Goal: Information Seeking & Learning: Find specific fact

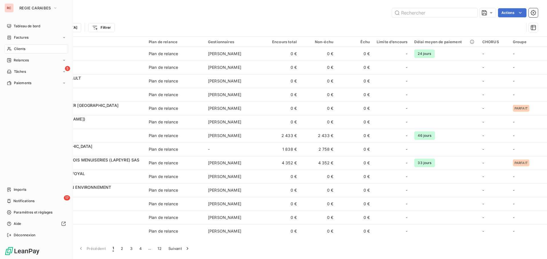
click at [21, 49] on span "Clients" at bounding box center [19, 48] width 11 height 5
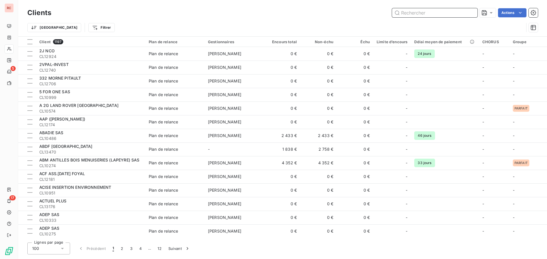
click at [436, 15] on input "text" at bounding box center [434, 12] width 85 height 9
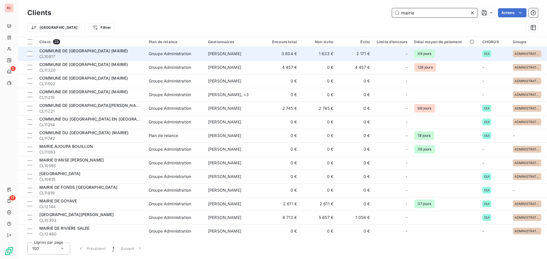
type input "mairie"
click at [270, 58] on td "3 804 €" at bounding box center [282, 54] width 36 height 14
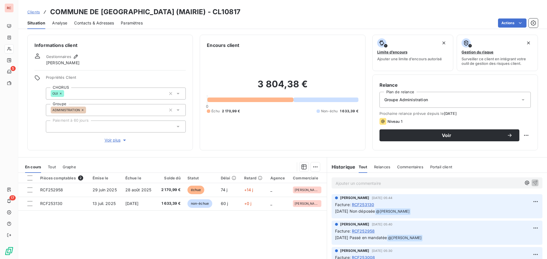
click at [100, 24] on span "Contacts & Adresses" at bounding box center [94, 23] width 40 height 6
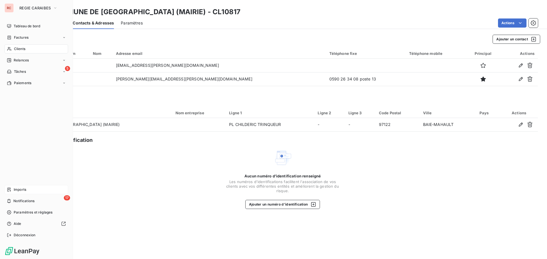
click at [25, 189] on span "Imports" at bounding box center [20, 189] width 13 height 5
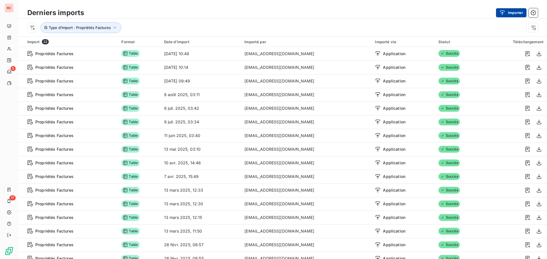
click at [511, 13] on button "Importer" at bounding box center [511, 12] width 30 height 9
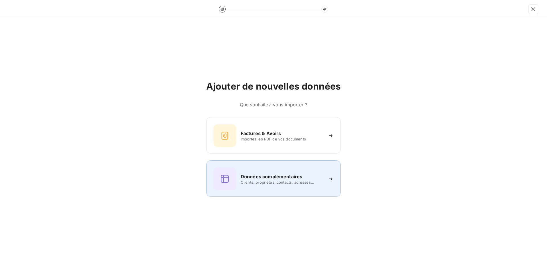
click at [277, 180] on span "Clients, propriétés, contacts, adresses..." at bounding box center [282, 182] width 83 height 5
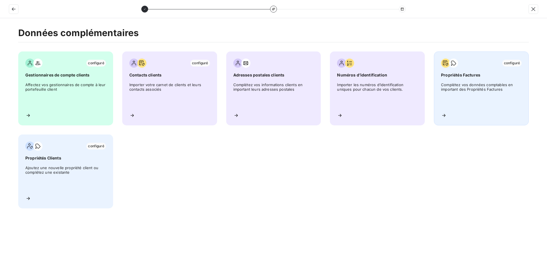
click at [490, 79] on div "configuré Propriétés Factures Complétez vos données comptables en important des…" at bounding box center [481, 89] width 95 height 74
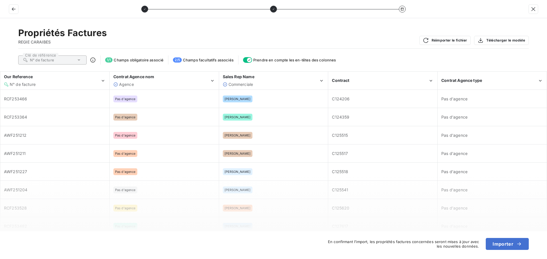
drag, startPoint x: 510, startPoint y: 247, endPoint x: 80, endPoint y: 225, distance: 430.7
click at [80, 225] on div "Propriétés Factures REGIE CARAIBES Réimporter le fichier Télécharger le modèle …" at bounding box center [273, 138] width 547 height 241
click at [509, 246] on button "Importer" at bounding box center [506, 244] width 43 height 12
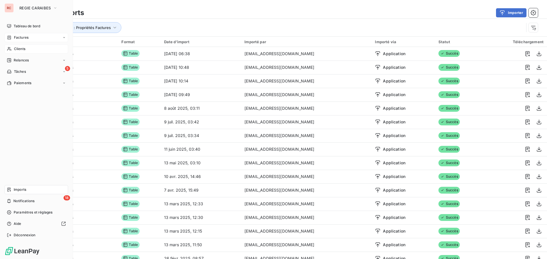
click at [27, 36] on span "Factures" at bounding box center [21, 37] width 15 height 5
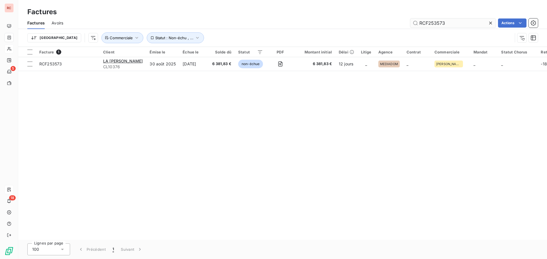
drag, startPoint x: 452, startPoint y: 24, endPoint x: 447, endPoint y: 23, distance: 4.6
click at [447, 23] on input "RCF253573" at bounding box center [452, 23] width 85 height 9
click at [449, 22] on input "RCF253573" at bounding box center [452, 23] width 85 height 9
drag, startPoint x: 447, startPoint y: 22, endPoint x: 438, endPoint y: 20, distance: 8.7
click at [438, 20] on input "RCF253573" at bounding box center [452, 23] width 85 height 9
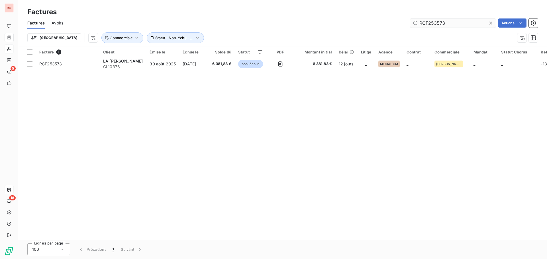
click at [444, 20] on input "RCF253573" at bounding box center [452, 23] width 85 height 9
drag, startPoint x: 446, startPoint y: 22, endPoint x: 436, endPoint y: 24, distance: 9.8
click at [436, 24] on input "RCF253573" at bounding box center [452, 23] width 85 height 9
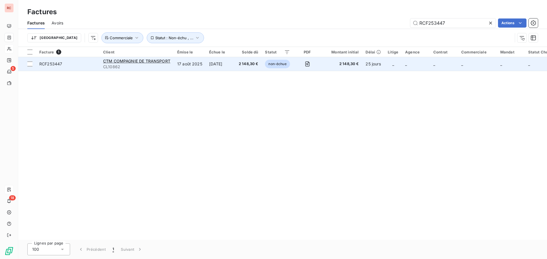
type input "RCF253447"
click at [197, 61] on td "17 août 2025" at bounding box center [190, 64] width 32 height 14
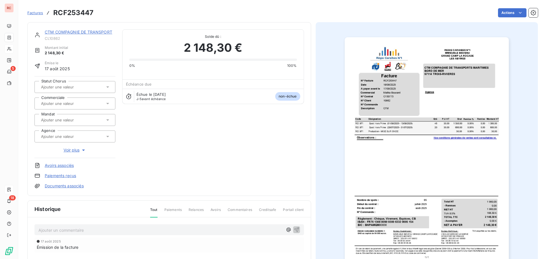
click at [107, 103] on icon at bounding box center [107, 103] width 3 height 1
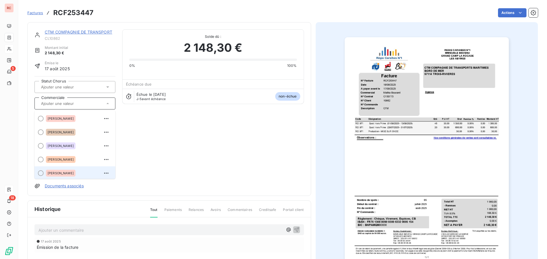
click at [75, 171] on div "[PERSON_NAME]" at bounding box center [78, 173] width 65 height 9
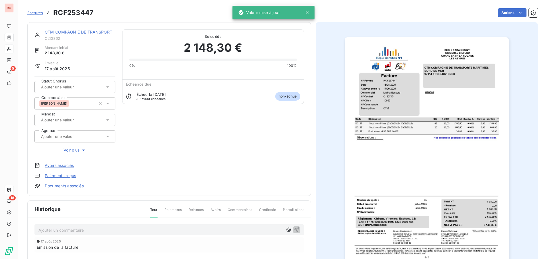
click at [89, 32] on link "CTM COMPAGNIE DE TRANSPORT" at bounding box center [78, 32] width 67 height 5
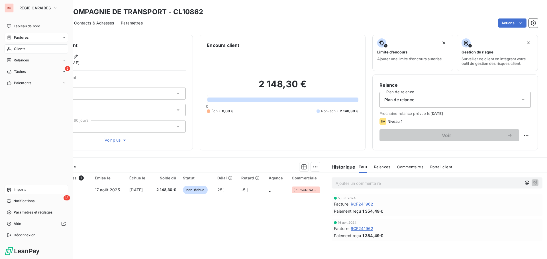
click at [20, 37] on span "Factures" at bounding box center [21, 37] width 15 height 5
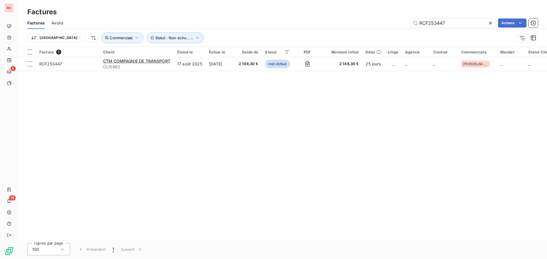
click at [490, 24] on icon at bounding box center [490, 23] width 6 height 6
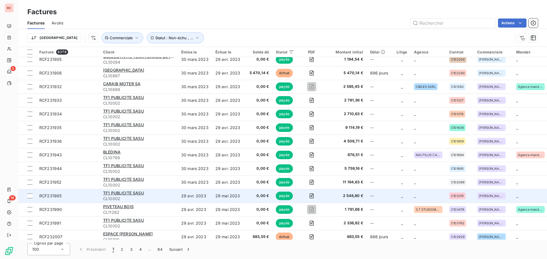
scroll to position [1186, 0]
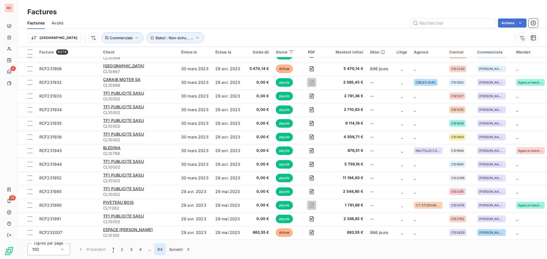
click at [159, 251] on button "84" at bounding box center [160, 250] width 12 height 12
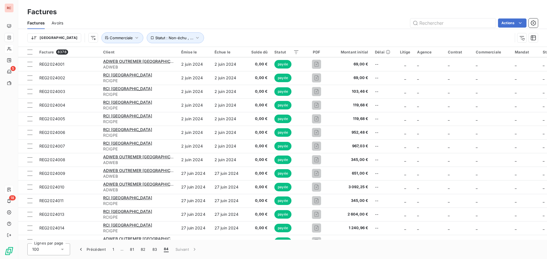
scroll to position [487, 0]
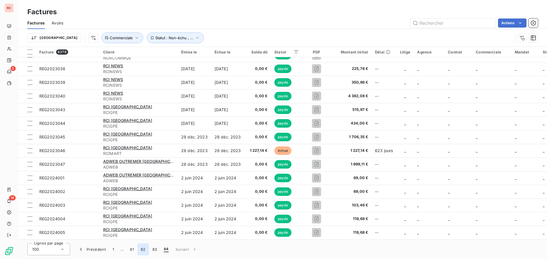
click at [145, 249] on button "82" at bounding box center [143, 250] width 12 height 12
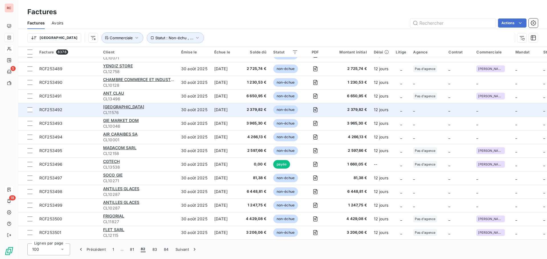
click at [187, 114] on td "30 août 2025" at bounding box center [194, 110] width 33 height 14
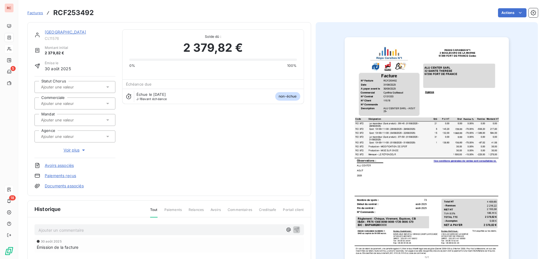
click at [105, 89] on icon at bounding box center [108, 87] width 6 height 6
click at [108, 87] on icon at bounding box center [108, 87] width 6 height 6
click at [96, 102] on div at bounding box center [71, 103] width 65 height 7
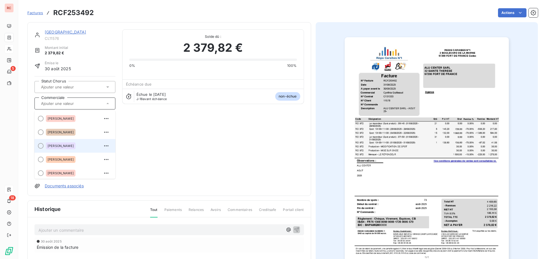
click at [81, 145] on div "[PERSON_NAME]" at bounding box center [78, 145] width 65 height 9
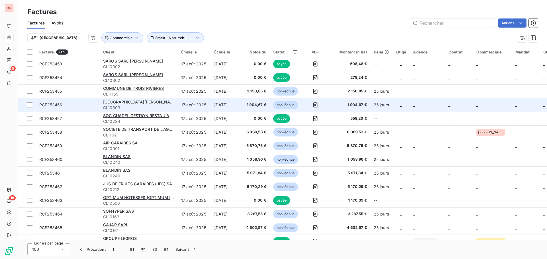
click at [127, 105] on span "CL10303" at bounding box center [138, 108] width 71 height 6
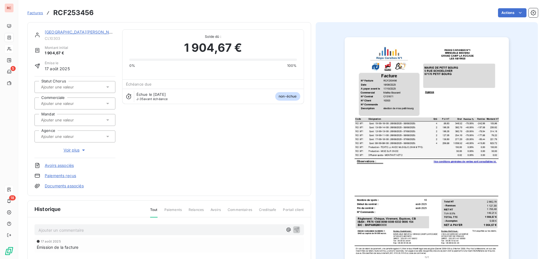
click at [106, 104] on icon at bounding box center [108, 104] width 6 height 6
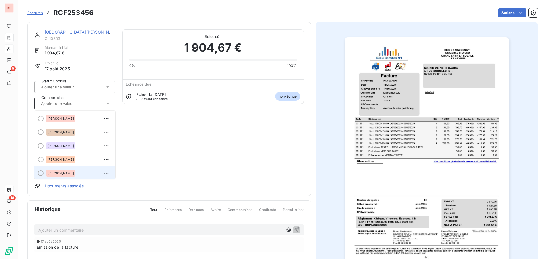
click at [54, 174] on div "[PERSON_NAME]" at bounding box center [61, 173] width 30 height 7
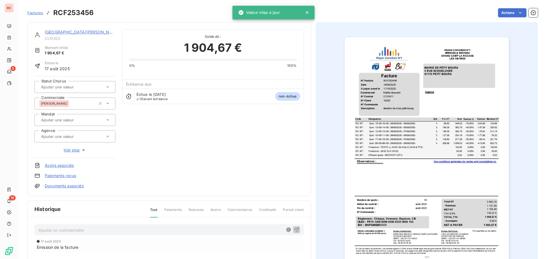
click at [68, 31] on link "[GEOGRAPHIC_DATA][PERSON_NAME]" at bounding box center [82, 32] width 75 height 5
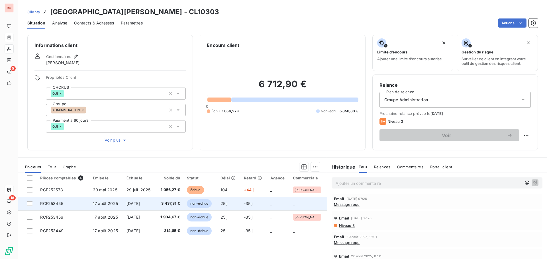
click at [140, 205] on span "[DATE]" at bounding box center [132, 203] width 13 height 5
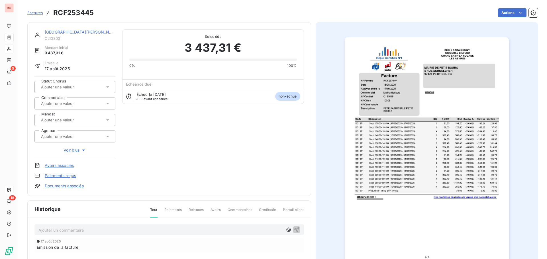
click at [108, 104] on icon at bounding box center [108, 104] width 6 height 6
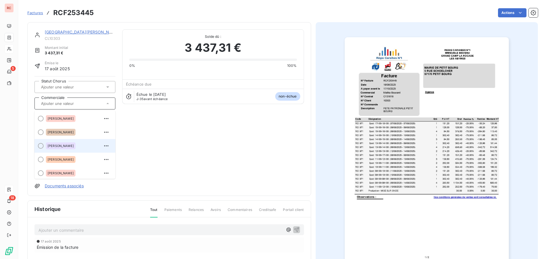
scroll to position [28, 0]
click at [78, 144] on div "[PERSON_NAME]" at bounding box center [78, 144] width 65 height 9
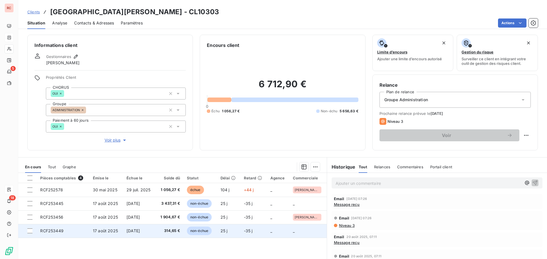
click at [250, 233] on span "-35 j" at bounding box center [248, 231] width 9 height 5
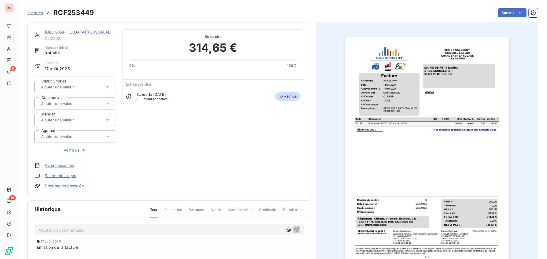
click at [108, 105] on icon at bounding box center [108, 104] width 6 height 6
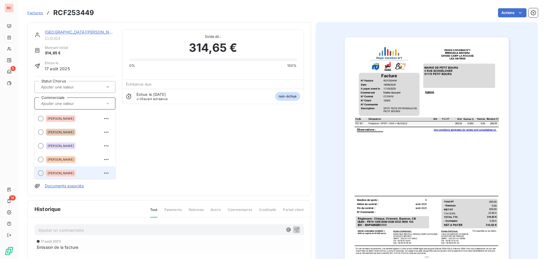
click at [68, 173] on span "[PERSON_NAME]" at bounding box center [61, 173] width 26 height 3
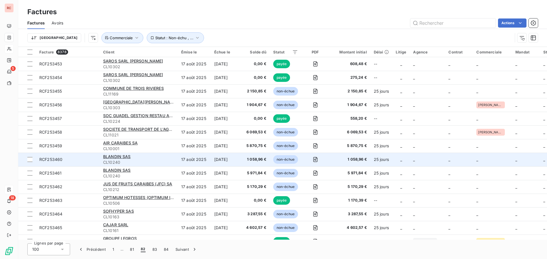
click at [135, 159] on div "BLANDIN SAS" at bounding box center [138, 157] width 71 height 6
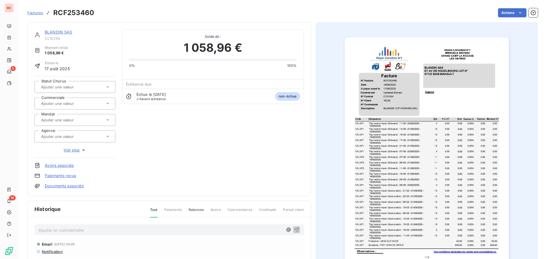
click at [106, 104] on icon at bounding box center [108, 104] width 6 height 6
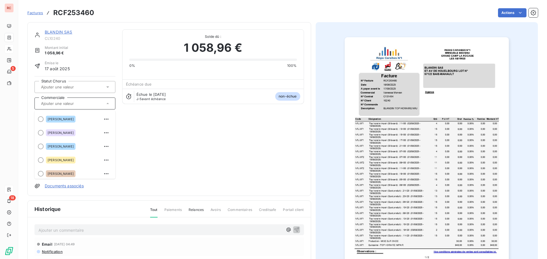
scroll to position [125, 0]
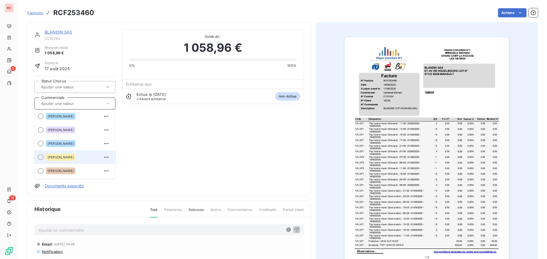
click at [78, 158] on div "[PERSON_NAME]" at bounding box center [78, 157] width 65 height 9
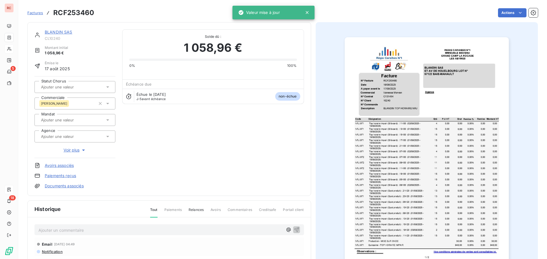
click at [60, 35] on div "BLANDIN SAS" at bounding box center [80, 32] width 71 height 6
click at [60, 34] on link "BLANDIN SAS" at bounding box center [59, 32] width 28 height 5
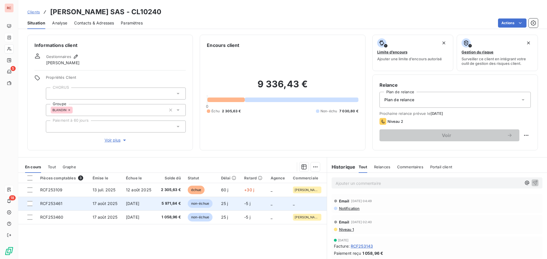
click at [184, 203] on td "non-échue" at bounding box center [200, 204] width 33 height 14
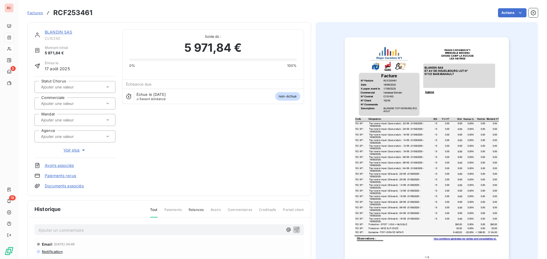
click at [108, 104] on icon at bounding box center [108, 104] width 6 height 6
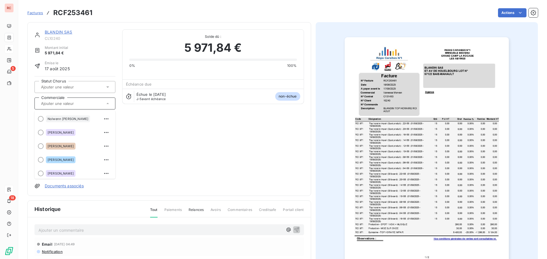
scroll to position [125, 0]
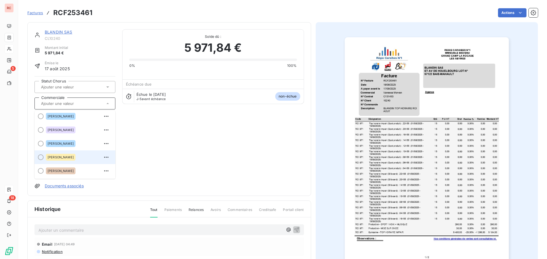
click at [62, 157] on span "[PERSON_NAME]" at bounding box center [61, 157] width 26 height 3
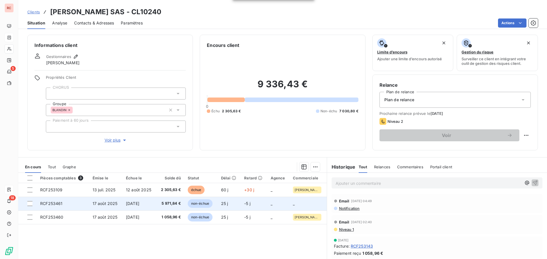
click at [283, 206] on td "_" at bounding box center [278, 204] width 22 height 14
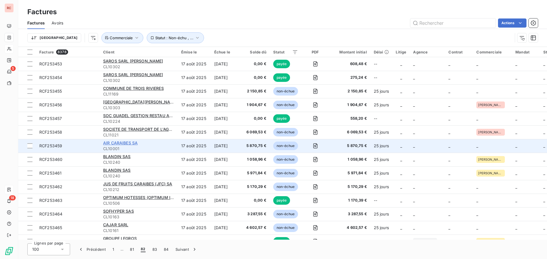
click at [126, 141] on span "AIR CARAIBES SA" at bounding box center [120, 143] width 34 height 5
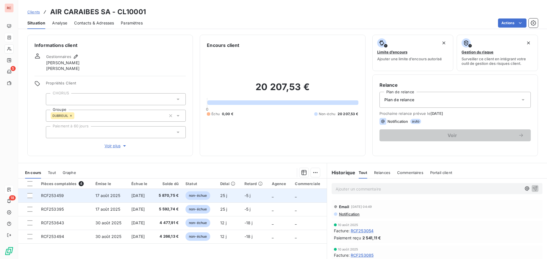
click at [97, 196] on span "17 août 2025" at bounding box center [107, 195] width 25 height 5
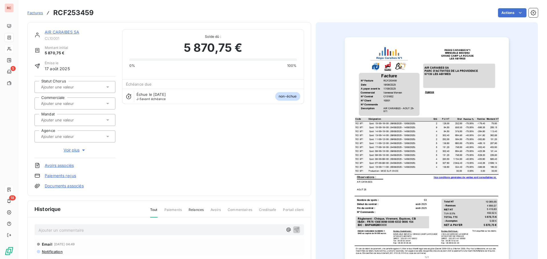
click at [106, 103] on icon at bounding box center [107, 103] width 3 height 1
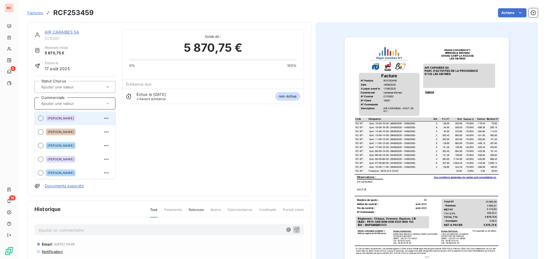
scroll to position [125, 0]
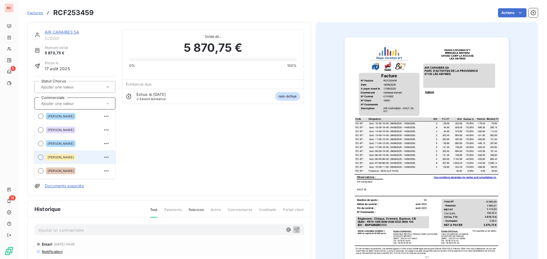
click at [69, 157] on span "[PERSON_NAME]" at bounding box center [61, 157] width 26 height 3
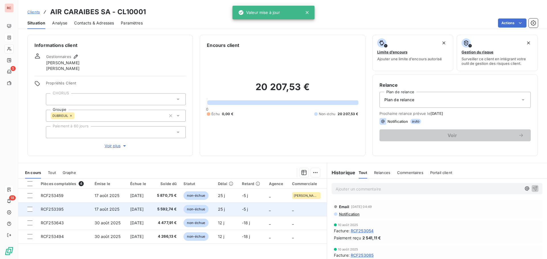
click at [174, 207] on span "5 592,74 €" at bounding box center [166, 210] width 22 height 6
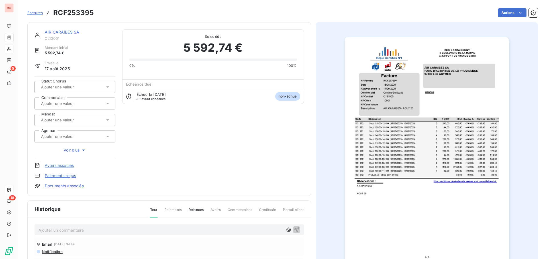
click at [107, 104] on icon at bounding box center [108, 104] width 6 height 6
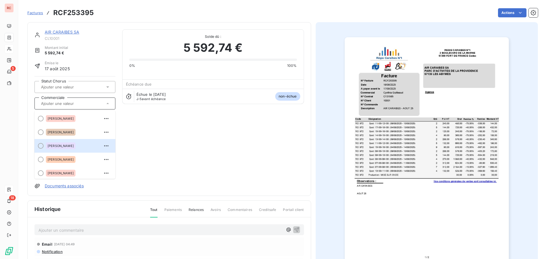
click at [71, 149] on div "[PERSON_NAME]" at bounding box center [78, 145] width 65 height 9
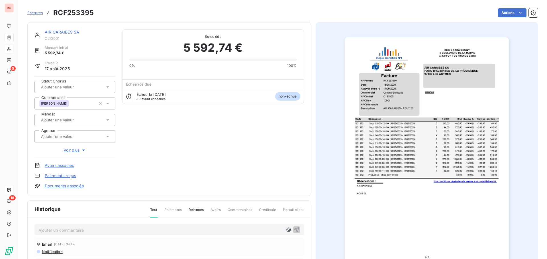
click at [51, 32] on link "AIR CARAIBES SA" at bounding box center [62, 32] width 34 height 5
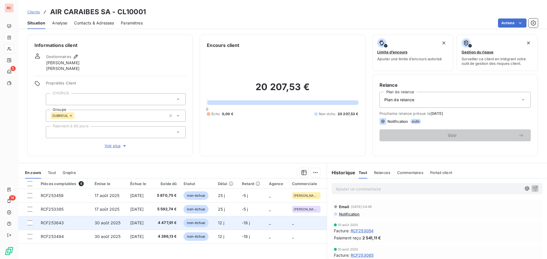
click at [127, 224] on td "[DATE]" at bounding box center [139, 223] width 25 height 14
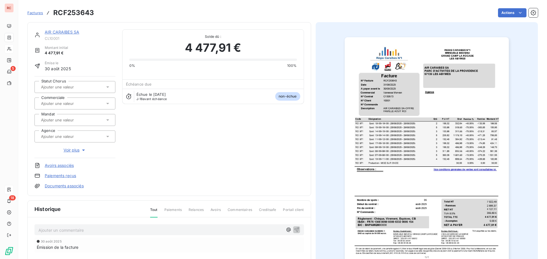
click at [109, 103] on icon at bounding box center [108, 104] width 6 height 6
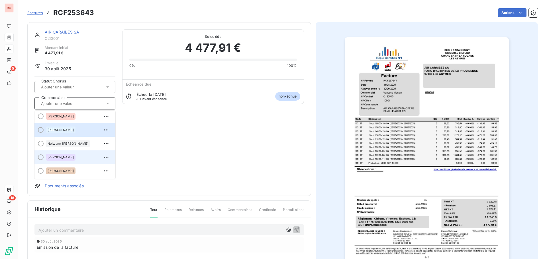
scroll to position [114, 0]
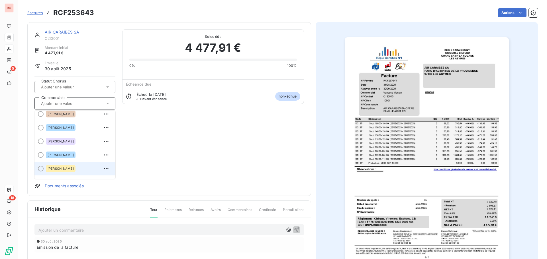
click at [70, 173] on div "[PERSON_NAME]" at bounding box center [78, 168] width 65 height 9
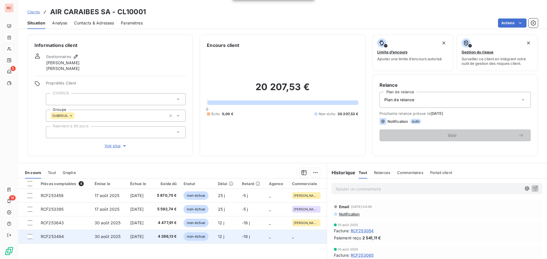
click at [162, 238] on span "4 266,13 €" at bounding box center [166, 237] width 22 height 6
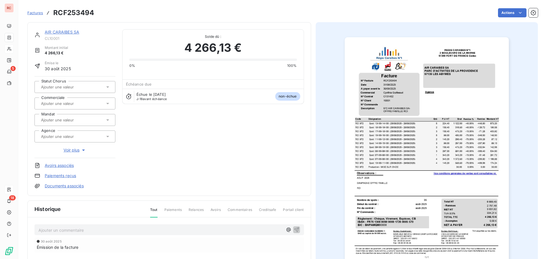
click at [106, 102] on icon at bounding box center [108, 104] width 6 height 6
type input "cy"
click at [71, 118] on span "[PERSON_NAME]" at bounding box center [61, 118] width 26 height 3
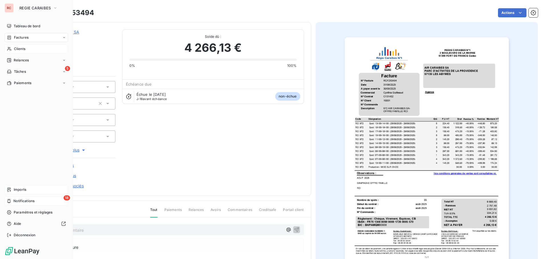
click at [19, 200] on span "Notifications" at bounding box center [23, 201] width 21 height 5
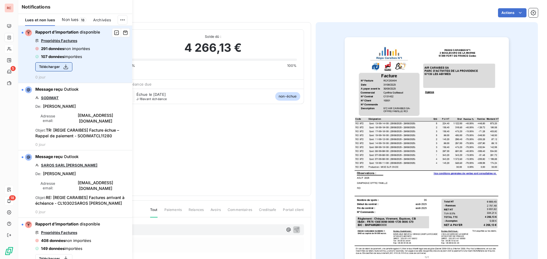
click at [50, 66] on button "Télécharger" at bounding box center [53, 66] width 37 height 9
